Goal: Complete application form

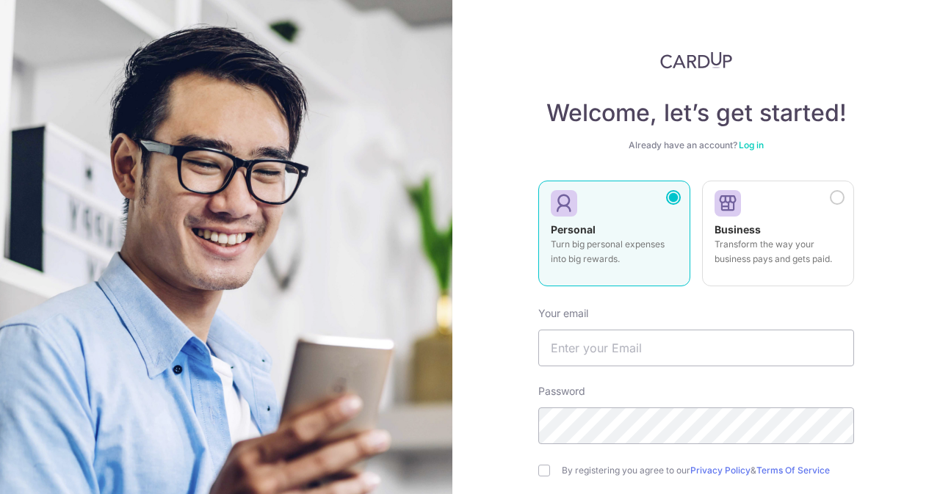
scroll to position [73, 0]
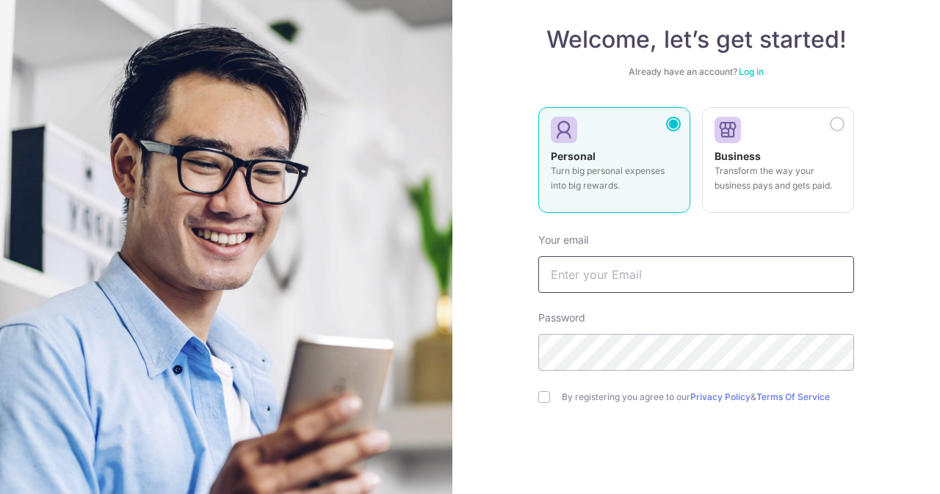
click at [598, 266] on input "text" at bounding box center [696, 274] width 316 height 37
type input "[EMAIL_ADDRESS][DOMAIN_NAME]"
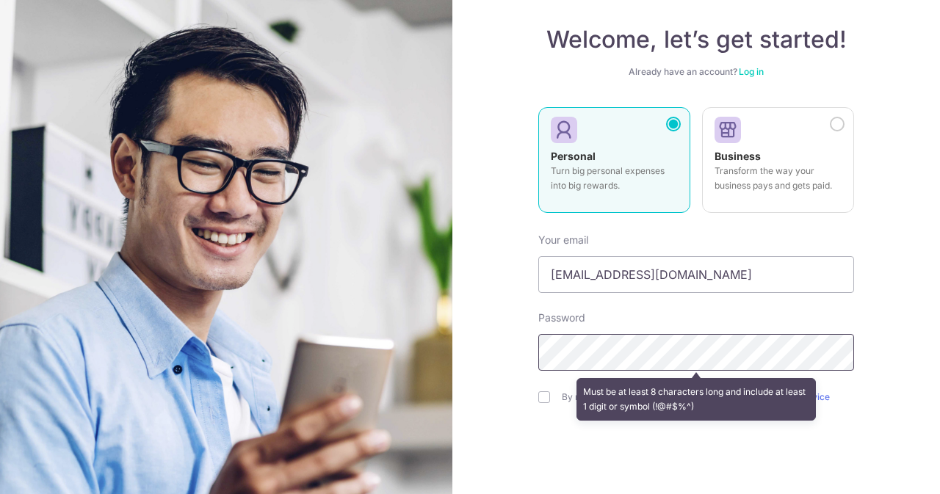
scroll to position [145, 0]
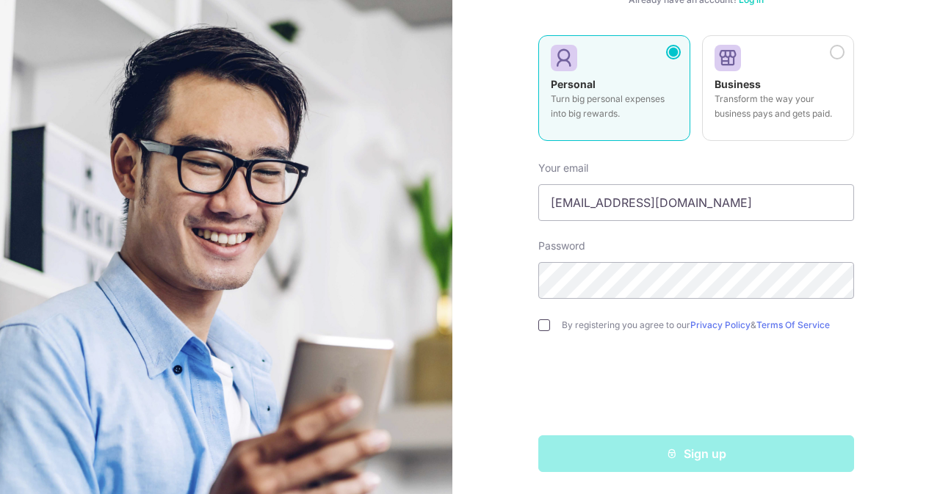
click at [538, 325] on input "checkbox" at bounding box center [544, 325] width 12 height 12
checkbox input "true"
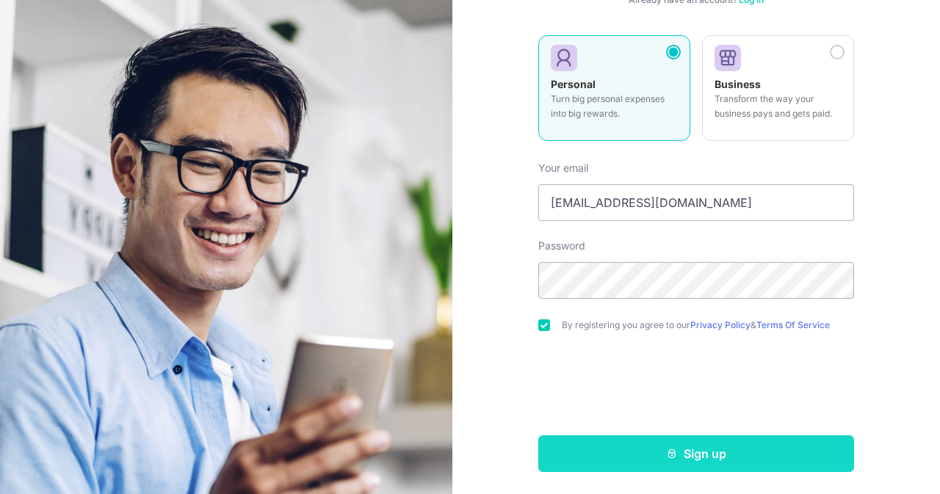
click at [705, 453] on button "Sign up" at bounding box center [696, 453] width 316 height 37
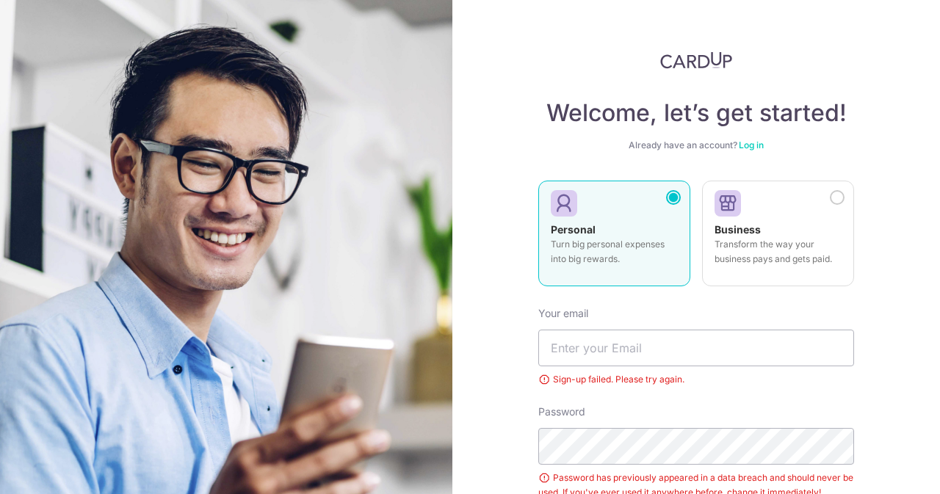
scroll to position [201, 0]
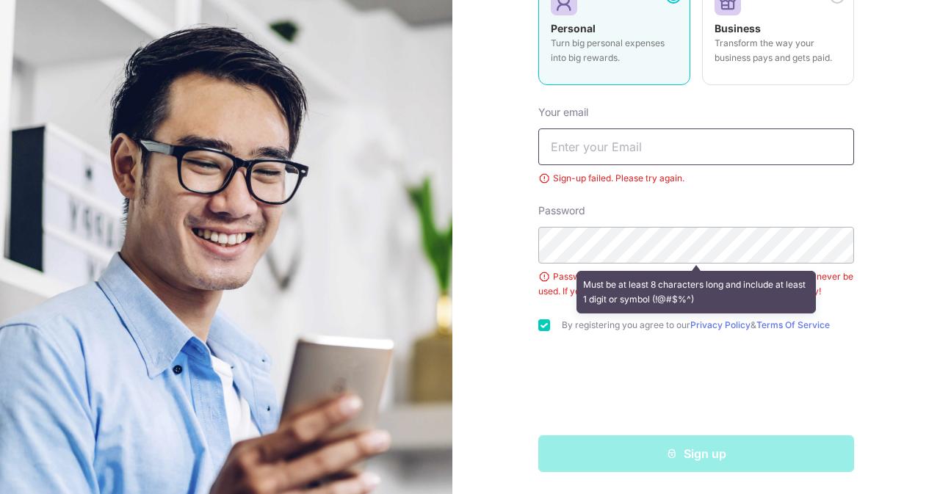
click at [611, 153] on input "text" at bounding box center [696, 146] width 316 height 37
type input "[EMAIL_ADDRESS][DOMAIN_NAME]"
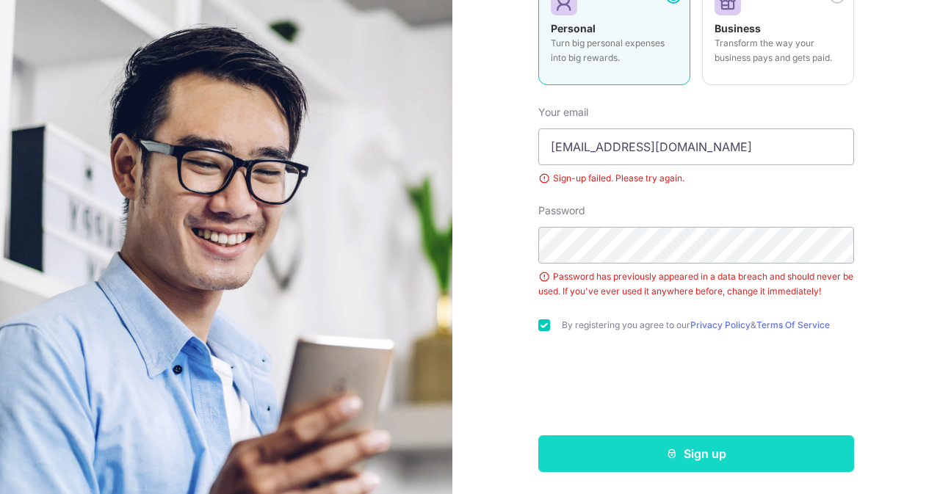
click at [699, 447] on button "Sign up" at bounding box center [696, 453] width 316 height 37
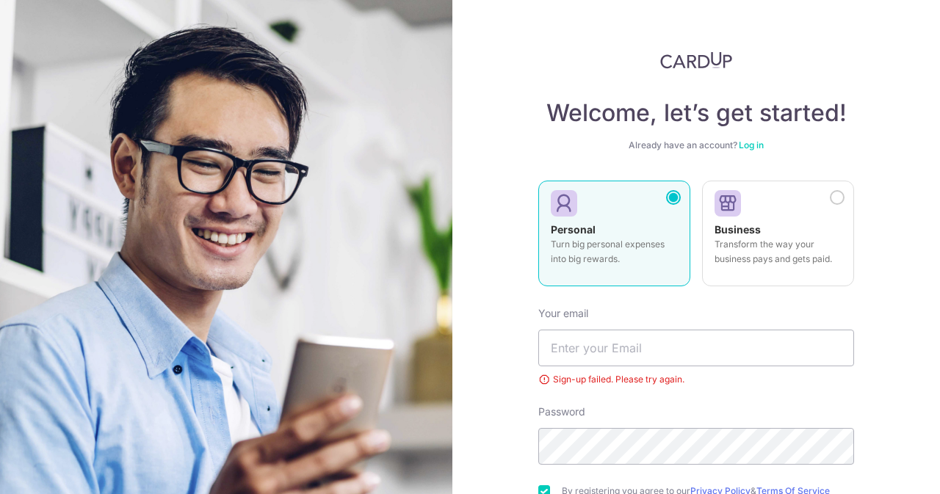
scroll to position [166, 0]
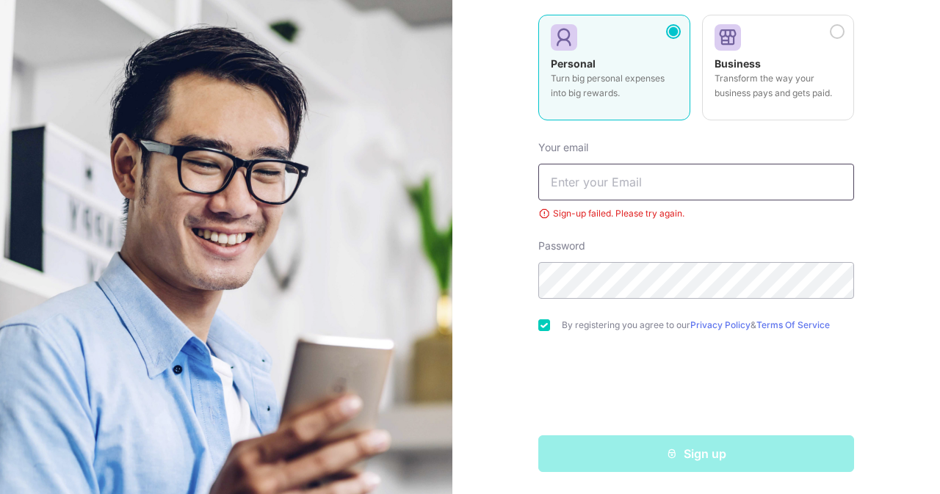
click at [600, 181] on input "text" at bounding box center [696, 182] width 316 height 37
type input "[EMAIL_ADDRESS][DOMAIN_NAME]"
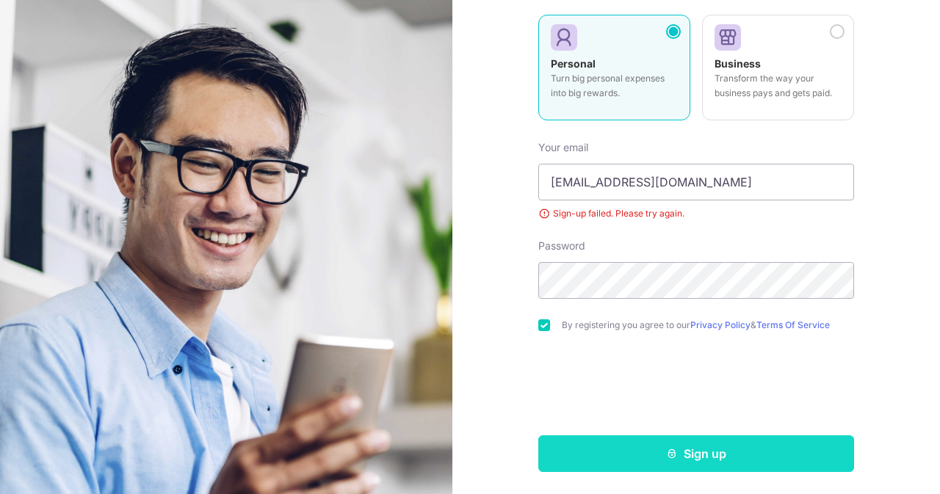
click at [671, 462] on button "Sign up" at bounding box center [696, 453] width 316 height 37
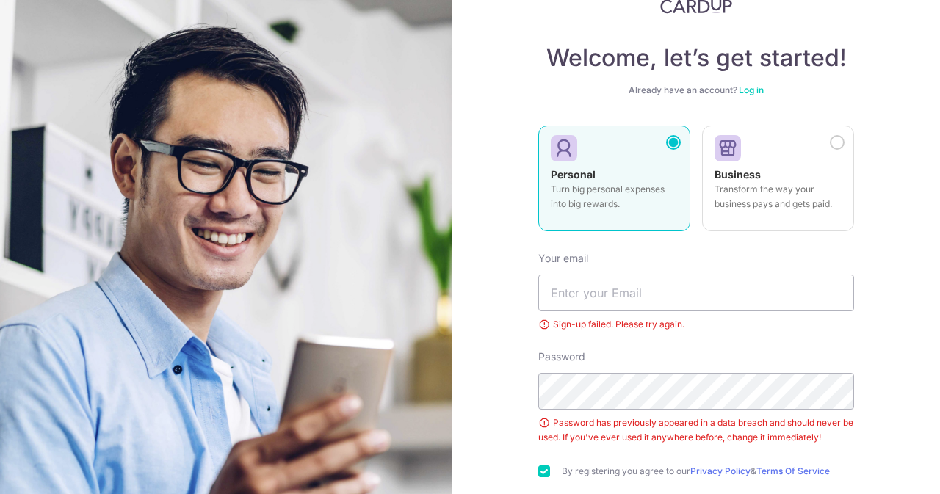
scroll to position [54, 0]
click at [626, 296] on input "text" at bounding box center [696, 293] width 316 height 37
type input "yaomelodies@gmail.com"
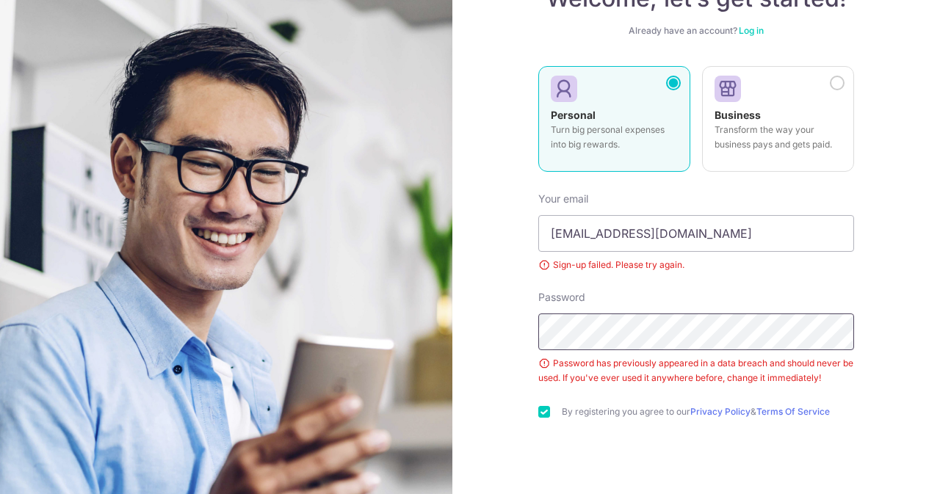
scroll to position [201, 0]
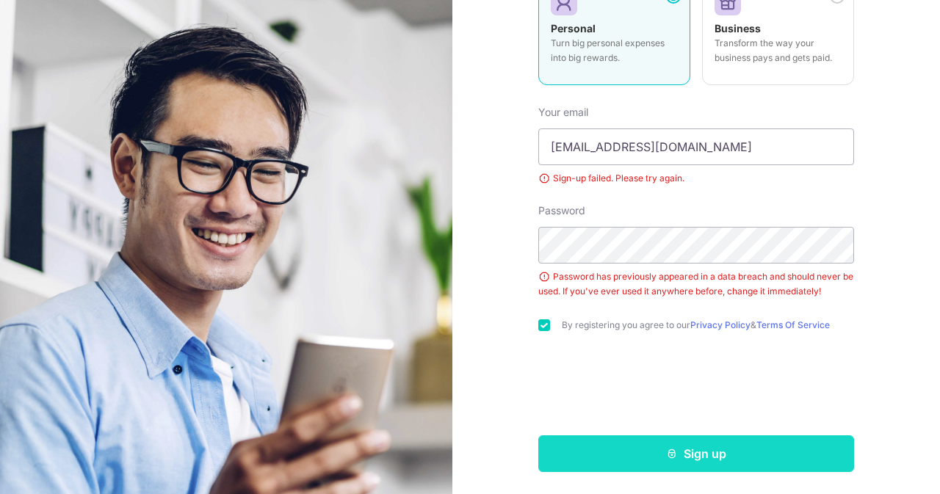
click at [728, 457] on button "Sign up" at bounding box center [696, 453] width 316 height 37
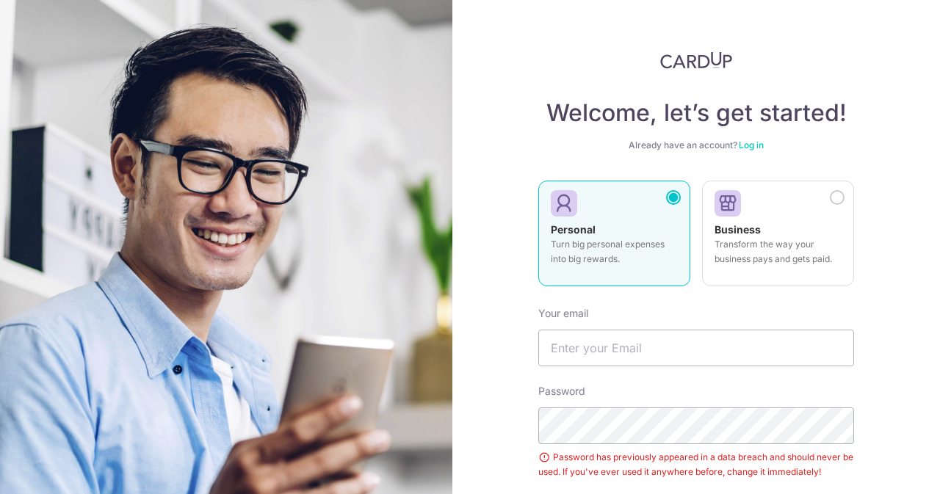
scroll to position [123, 0]
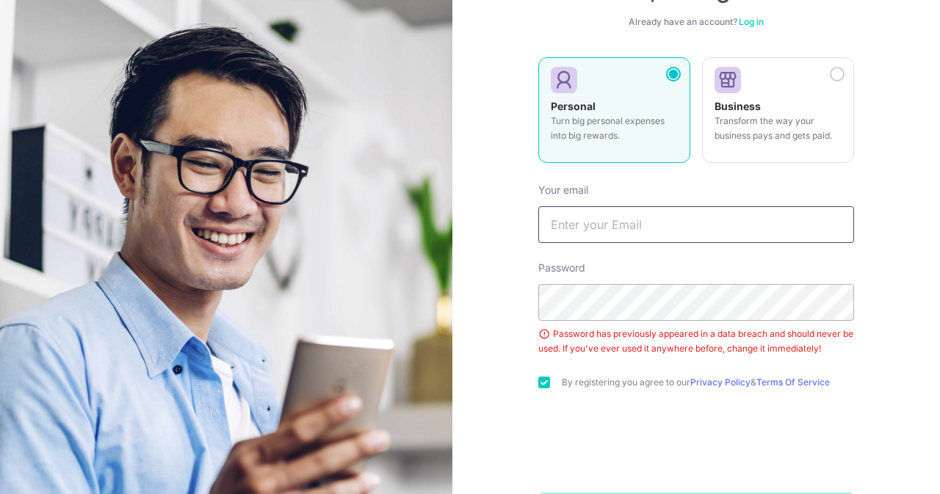
click at [603, 224] on input "text" at bounding box center [696, 224] width 316 height 37
type input "[EMAIL_ADDRESS][DOMAIN_NAME]"
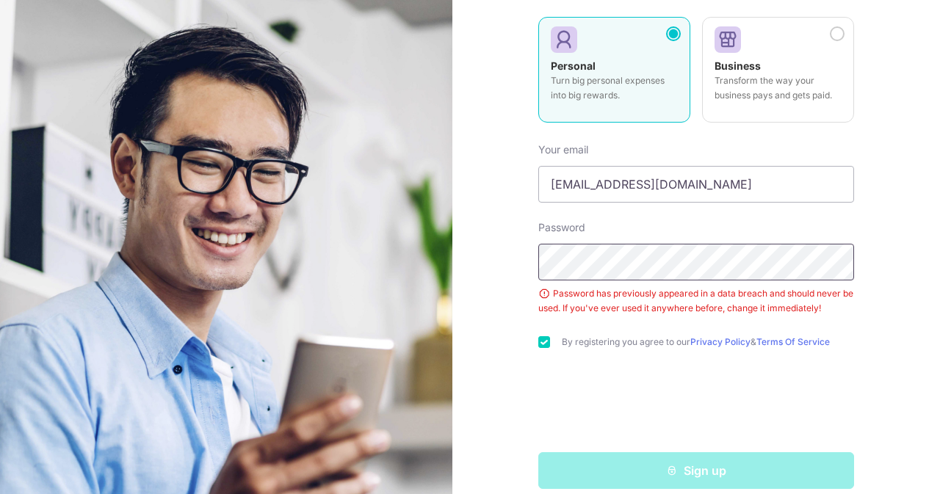
scroll to position [181, 0]
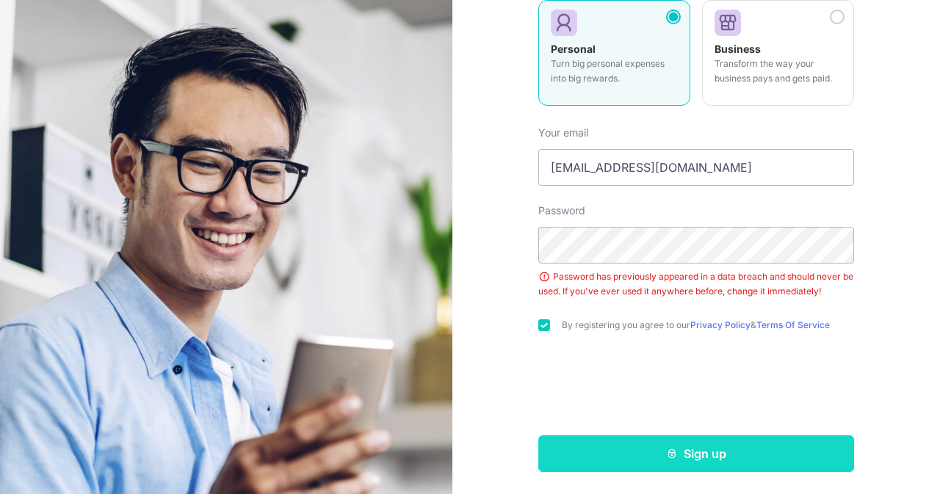
click at [697, 448] on button "Sign up" at bounding box center [696, 453] width 316 height 37
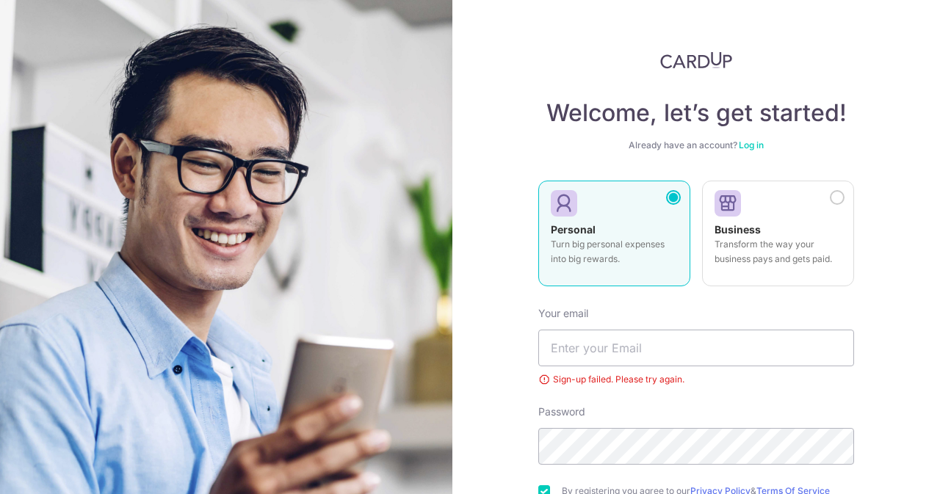
scroll to position [166, 0]
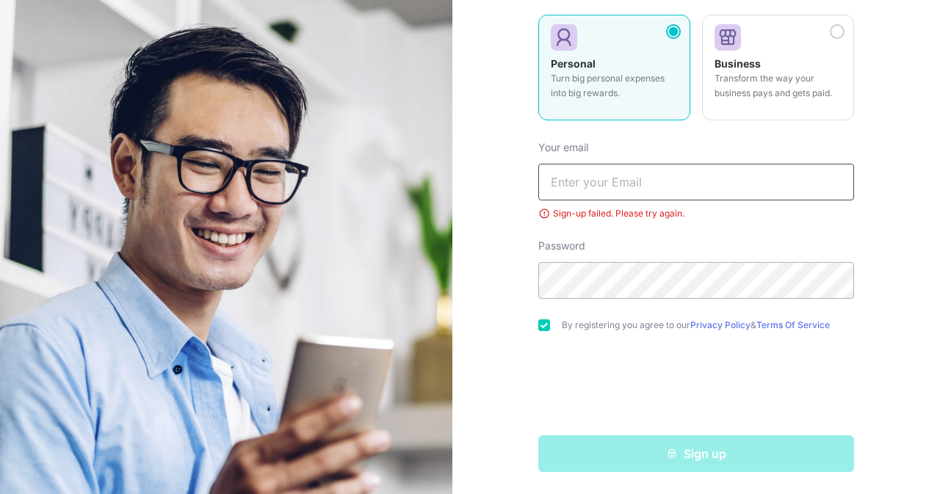
click at [622, 188] on input "text" at bounding box center [696, 182] width 316 height 37
type input "nappalliprisca@gmail.com"
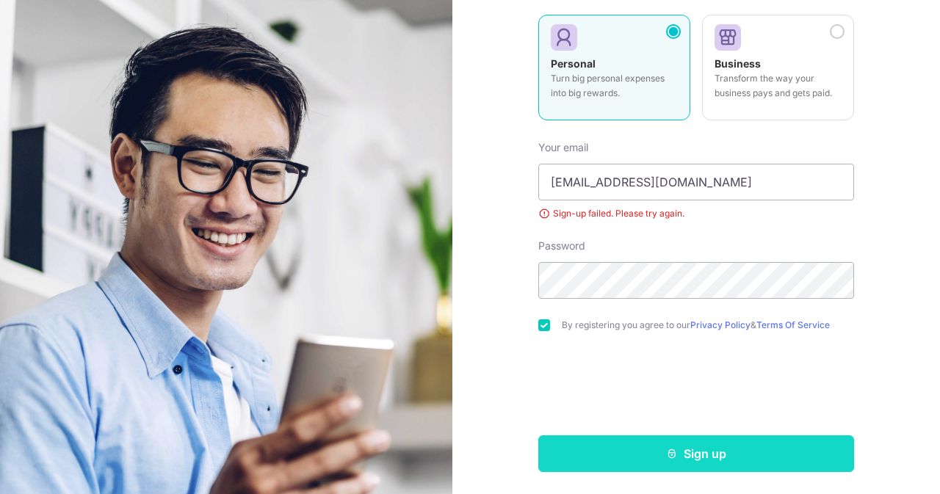
click at [696, 458] on button "Sign up" at bounding box center [696, 453] width 316 height 37
